Goal: Task Accomplishment & Management: Use online tool/utility

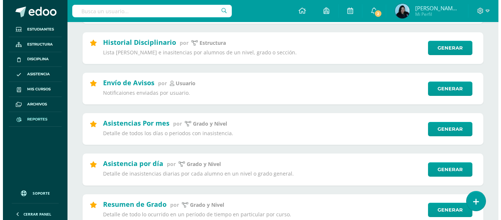
scroll to position [184, 0]
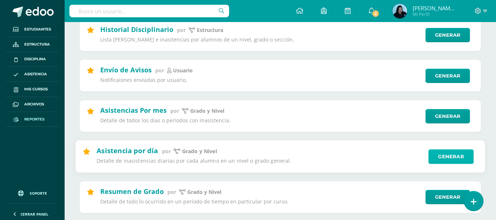
click at [448, 156] on link "Generar" at bounding box center [450, 156] width 45 height 15
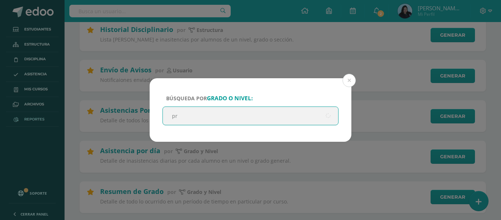
type input "pre"
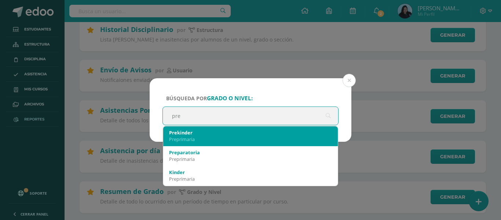
click at [254, 129] on div "Prekinder" at bounding box center [250, 132] width 163 height 7
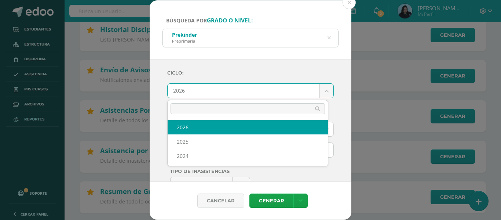
drag, startPoint x: 323, startPoint y: 90, endPoint x: 317, endPoint y: 90, distance: 5.9
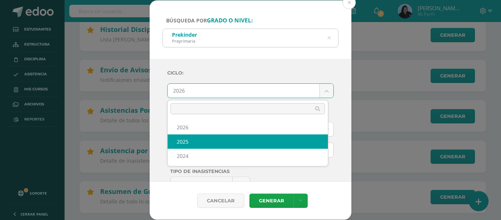
select select "2"
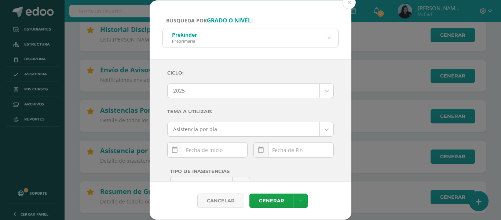
click at [178, 154] on link at bounding box center [174, 149] width 15 height 15
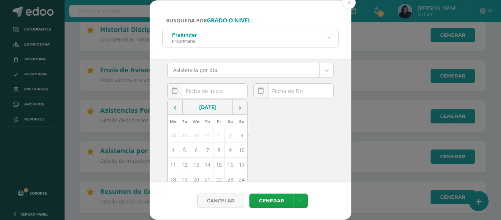
scroll to position [73, 0]
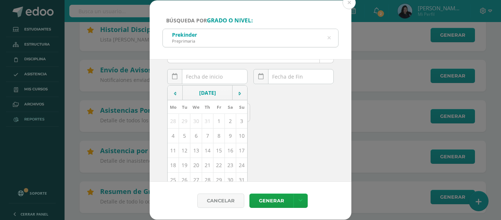
click at [174, 150] on td "11" at bounding box center [173, 150] width 11 height 15
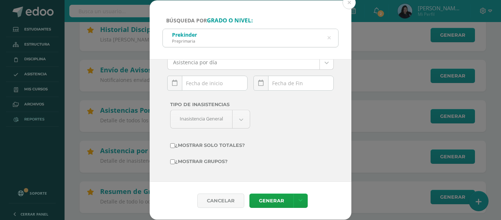
type input "[DATE]"
click at [259, 84] on icon at bounding box center [261, 83] width 6 height 6
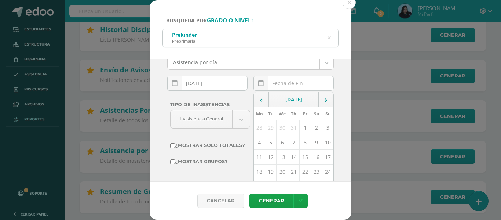
click at [255, 157] on td "11" at bounding box center [259, 157] width 11 height 15
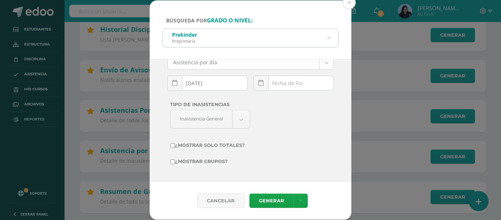
type input "[DATE]"
click at [264, 198] on link "Generar" at bounding box center [272, 200] width 44 height 14
click at [331, 36] on div "Prekinder Preprimaria" at bounding box center [250, 37] width 175 height 17
click at [330, 37] on icon at bounding box center [329, 37] width 15 height 15
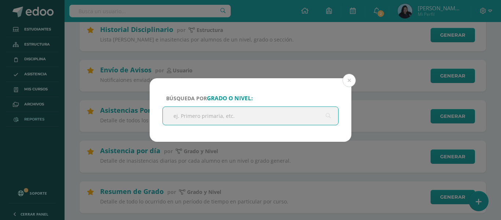
click at [200, 119] on input "text" at bounding box center [250, 116] width 175 height 18
type input "KINDER"
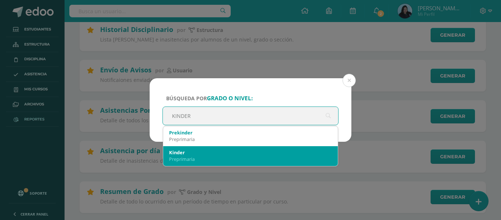
click at [191, 152] on div "Kinder" at bounding box center [250, 152] width 163 height 7
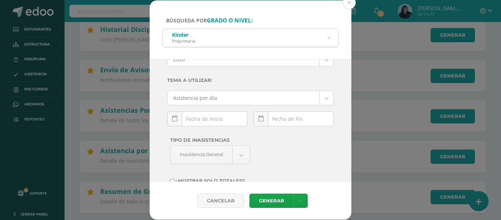
scroll to position [0, 0]
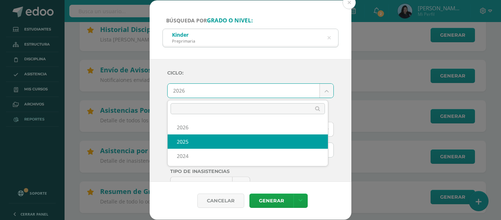
select select "2"
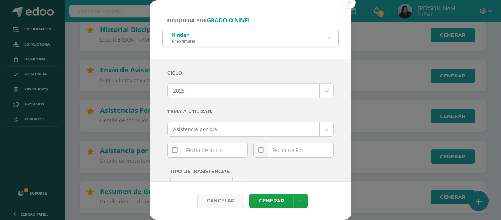
click at [174, 150] on icon at bounding box center [175, 150] width 6 height 6
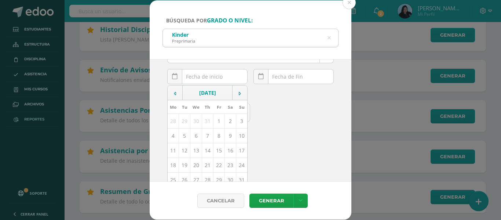
click at [172, 149] on td "11" at bounding box center [173, 150] width 11 height 15
type input "[DATE]"
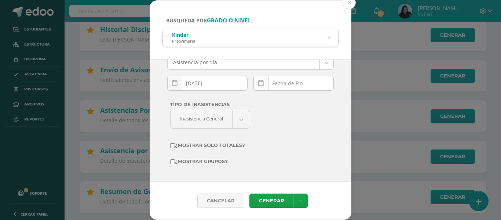
scroll to position [67, 0]
click at [261, 81] on icon at bounding box center [261, 83] width 6 height 6
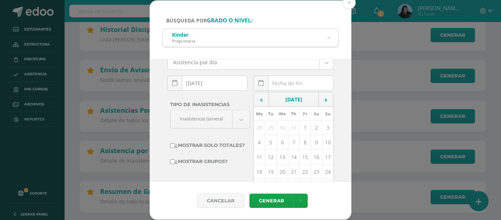
click at [257, 155] on td "11" at bounding box center [259, 157] width 11 height 15
type input "[DATE]"
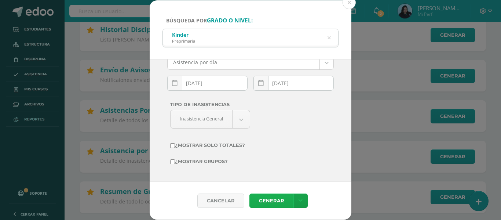
click at [267, 197] on link "Generar" at bounding box center [272, 200] width 44 height 14
click at [266, 201] on link "Generar" at bounding box center [272, 200] width 44 height 14
click at [330, 37] on icon at bounding box center [329, 38] width 3 height 19
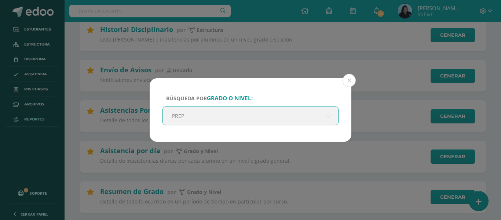
type input "PREPA"
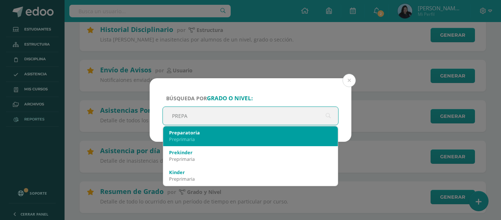
click at [207, 138] on div "Preprimaria" at bounding box center [250, 139] width 163 height 7
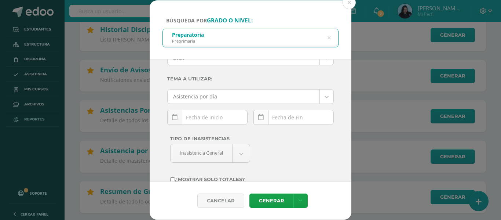
scroll to position [0, 0]
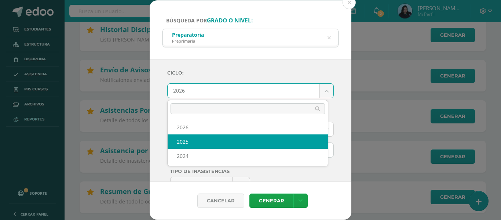
select select "2"
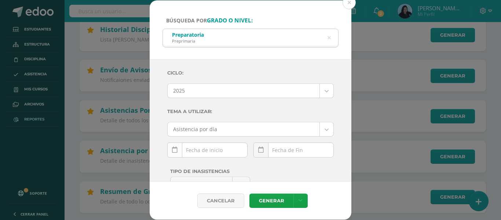
click at [172, 148] on link at bounding box center [174, 149] width 15 height 15
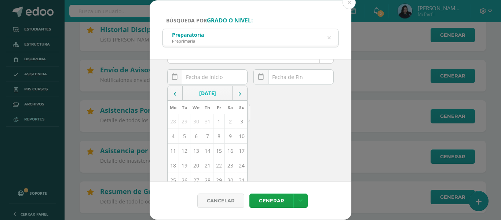
scroll to position [73, 0]
click at [174, 148] on td "11" at bounding box center [173, 150] width 11 height 15
type input "[DATE]"
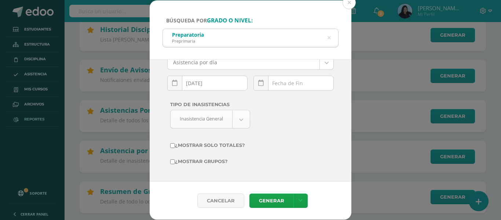
scroll to position [67, 0]
click at [261, 84] on link at bounding box center [261, 83] width 15 height 15
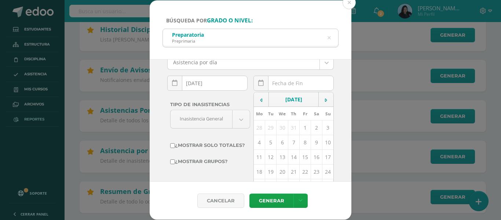
click at [254, 153] on td "11" at bounding box center [259, 157] width 11 height 15
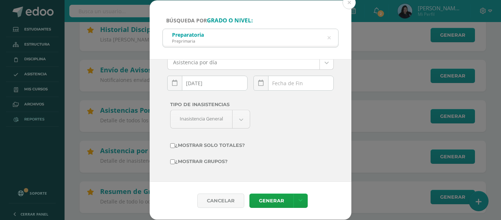
type input "[DATE]"
click at [275, 197] on link "Generar" at bounding box center [272, 200] width 44 height 14
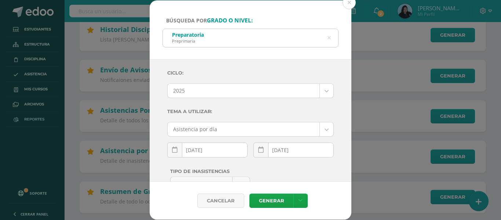
click at [328, 36] on icon at bounding box center [329, 38] width 3 height 19
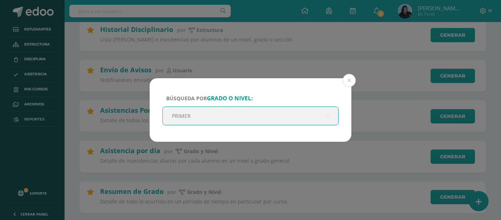
type input "PRIMERO"
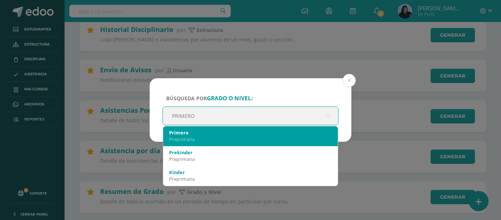
click at [196, 133] on div "Primero" at bounding box center [250, 132] width 163 height 7
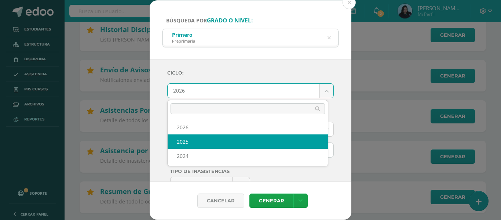
select select "2"
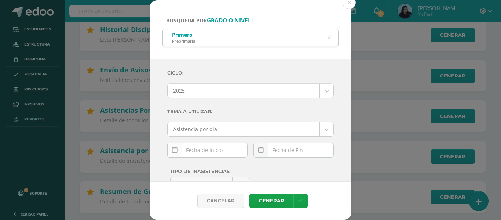
click at [175, 150] on icon at bounding box center [175, 150] width 6 height 6
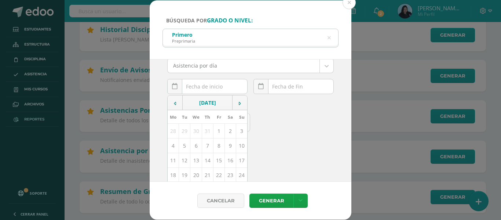
scroll to position [73, 0]
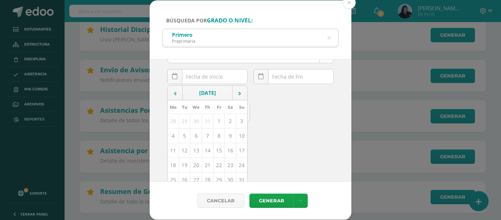
click at [172, 151] on td "11" at bounding box center [173, 150] width 11 height 15
type input "[DATE]"
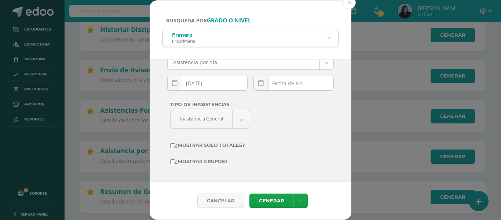
scroll to position [67, 0]
click at [259, 84] on icon at bounding box center [261, 83] width 6 height 6
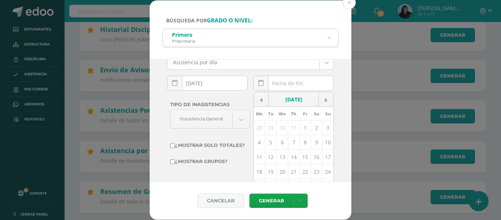
click at [256, 155] on td "11" at bounding box center [259, 157] width 11 height 15
type input "[DATE]"
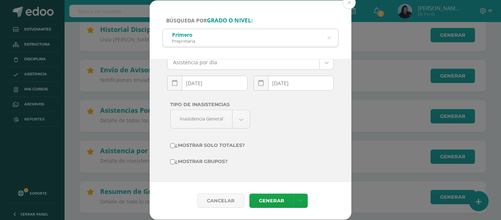
scroll to position [0, 0]
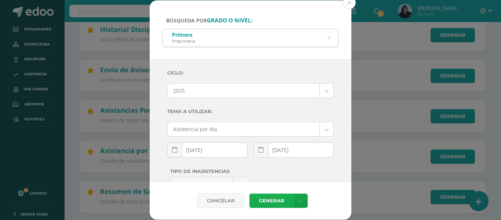
click at [266, 199] on link "Generar" at bounding box center [272, 200] width 44 height 14
click at [272, 200] on link "Generar" at bounding box center [272, 200] width 44 height 14
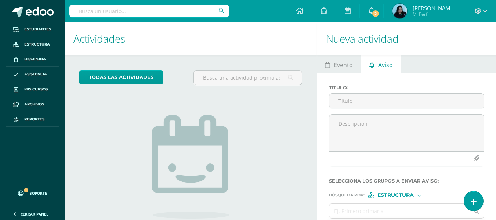
click at [155, 36] on h1 "Actividades" at bounding box center [190, 38] width 235 height 33
